Goal: Task Accomplishment & Management: Use online tool/utility

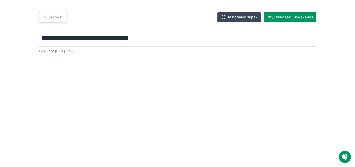
click at [52, 14] on button "Закрыть" at bounding box center [53, 17] width 28 height 10
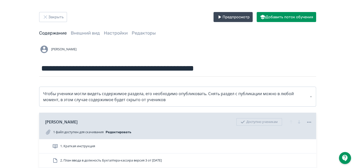
click at [213, 14] on div "Предпросмотр Добавить поток обучения" at bounding box center [262, 17] width 107 height 10
click at [217, 17] on button "Предпросмотр" at bounding box center [232, 17] width 39 height 10
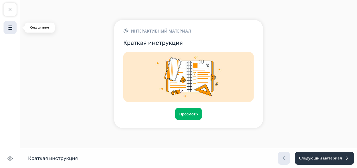
click at [7, 28] on img "button" at bounding box center [10, 28] width 6 height 6
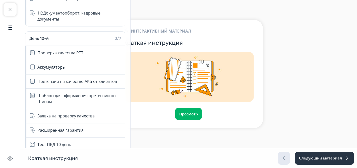
scroll to position [920, 0]
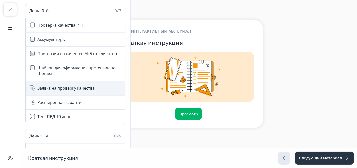
click at [90, 81] on div "Заявка на проверку качества" at bounding box center [75, 88] width 100 height 14
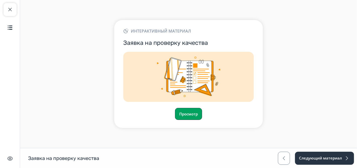
click at [182, 118] on button "Просмотр" at bounding box center [188, 114] width 27 height 12
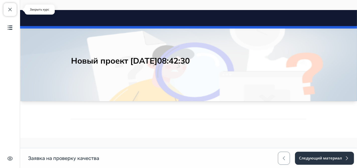
click at [6, 11] on button "Закрыть курс" at bounding box center [10, 9] width 13 height 13
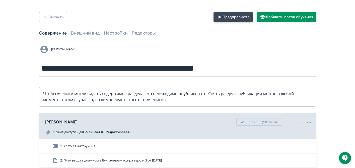
click at [227, 18] on button "Предпросмотр" at bounding box center [232, 17] width 39 height 10
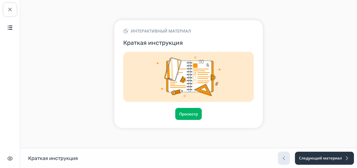
click at [3, 28] on div "Закрыть курс Содержание Скрыть интерфейс" at bounding box center [10, 84] width 20 height 168
click at [8, 29] on img "button" at bounding box center [10, 28] width 6 height 6
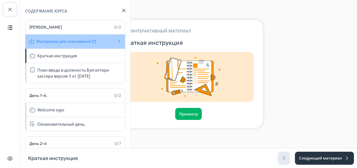
click at [116, 43] on span at bounding box center [119, 41] width 6 height 6
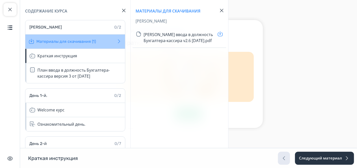
click at [116, 43] on span at bounding box center [119, 41] width 6 height 6
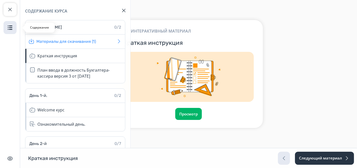
click at [6, 27] on button "Содержание" at bounding box center [10, 27] width 13 height 13
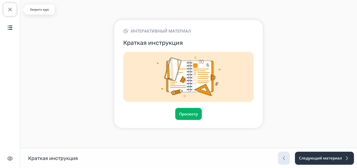
click at [11, 13] on button "Закрыть курс" at bounding box center [10, 9] width 13 height 13
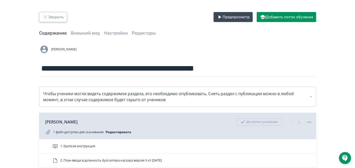
click at [46, 13] on button "Закрыть" at bounding box center [53, 17] width 28 height 10
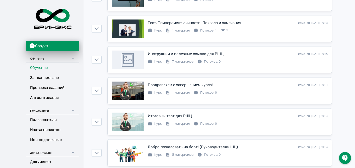
scroll to position [1488, 0]
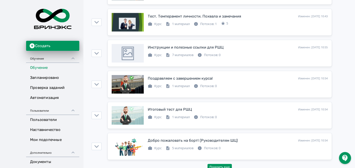
click at [71, 13] on img at bounding box center [52, 19] width 45 height 32
